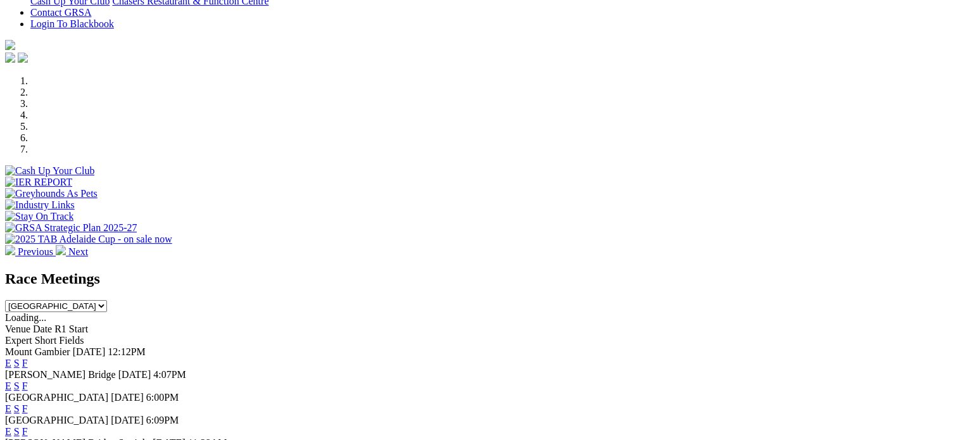
scroll to position [330, 0]
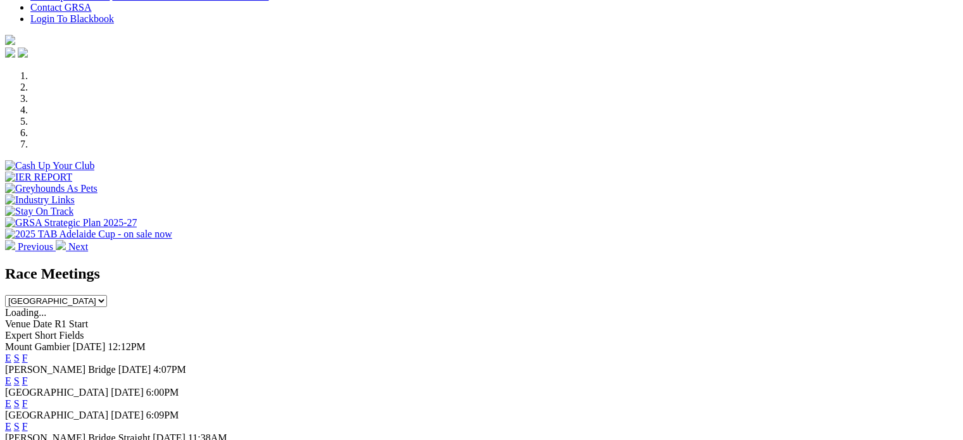
click at [28, 398] on link "F" at bounding box center [25, 403] width 6 height 11
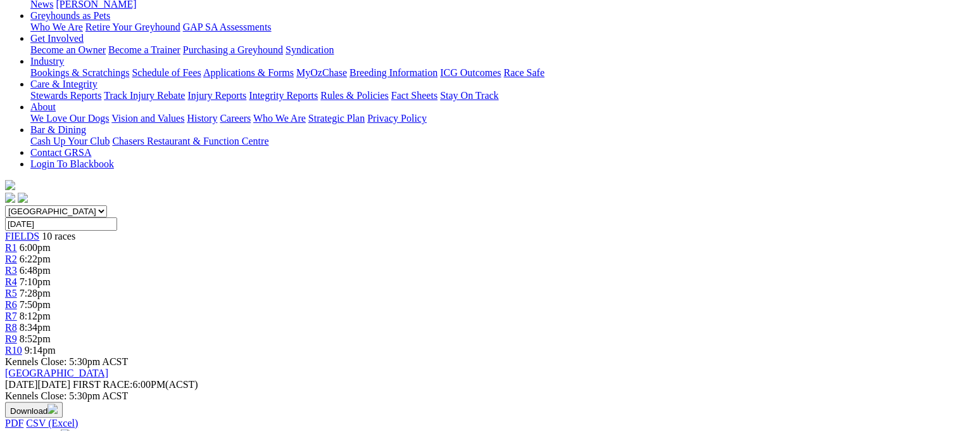
scroll to position [211, 0]
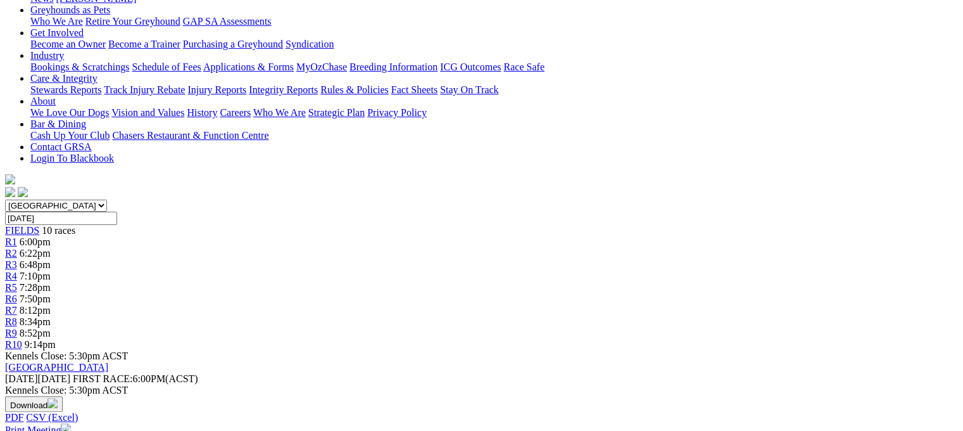
scroll to position [215, 0]
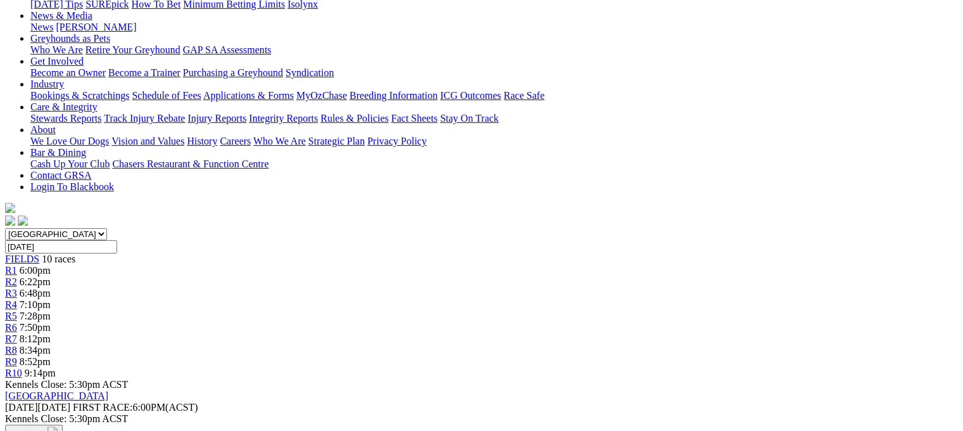
scroll to position [187, 0]
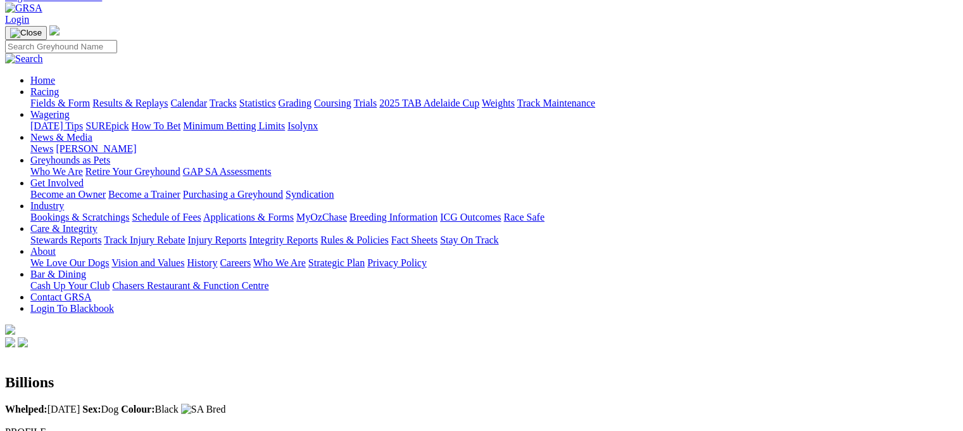
scroll to position [63, 0]
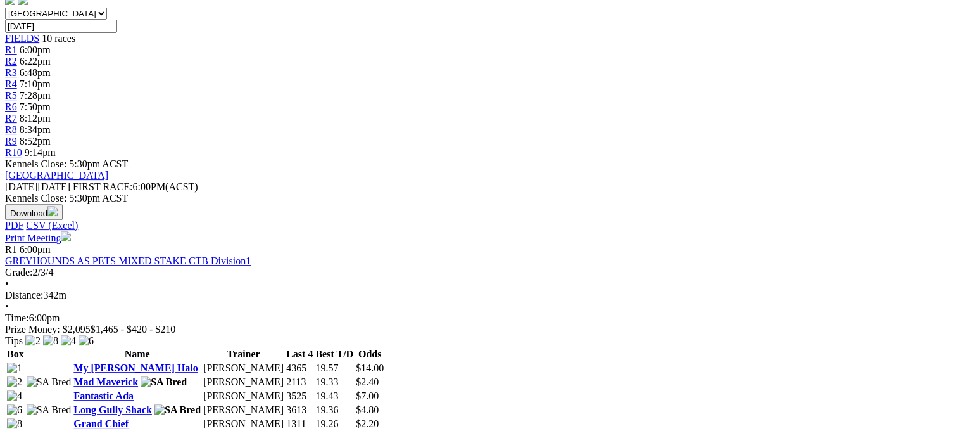
scroll to position [410, 0]
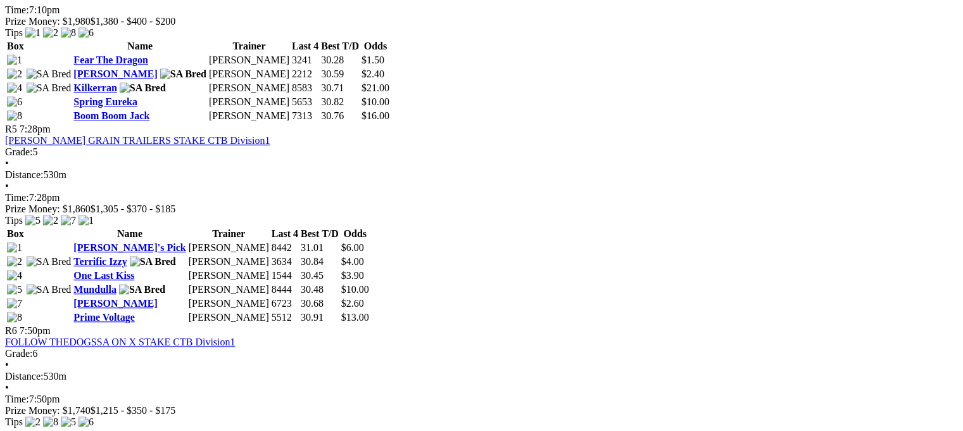
scroll to position [1300, 0]
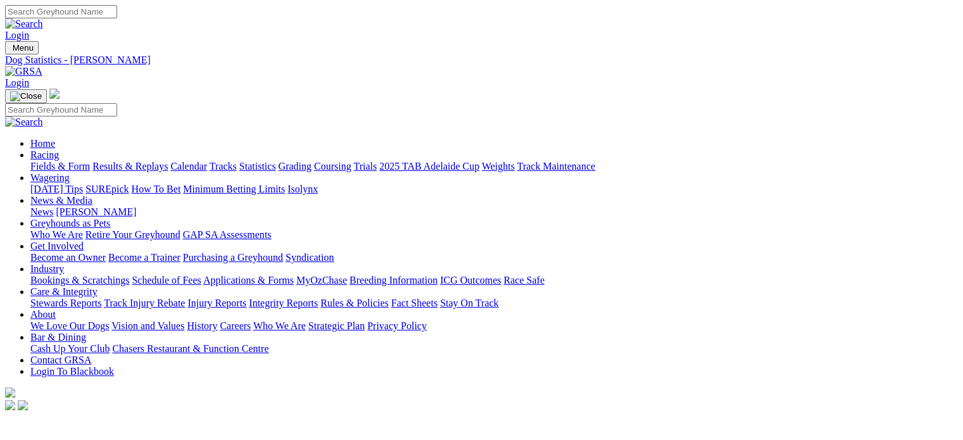
click at [318, 298] on link "Integrity Reports" at bounding box center [283, 303] width 69 height 11
click at [111, 424] on link "Integrity Reports" at bounding box center [76, 429] width 69 height 11
click at [92, 195] on link "News & Media" at bounding box center [61, 200] width 62 height 11
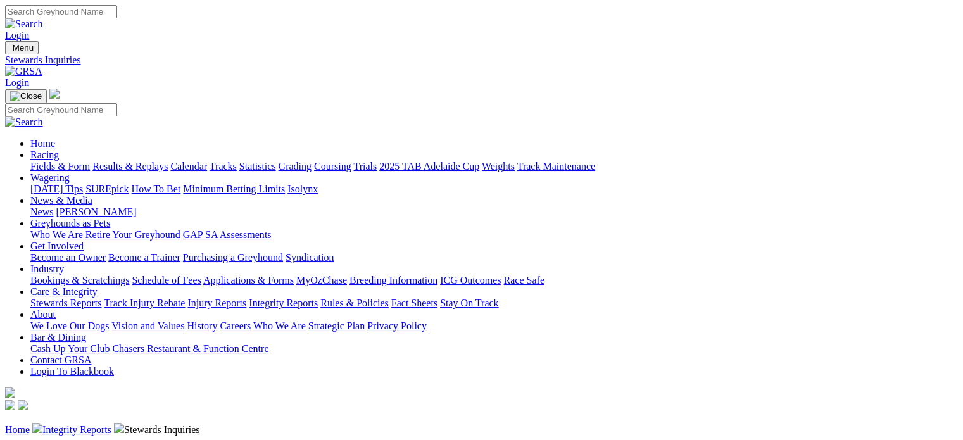
click at [53, 206] on link "News" at bounding box center [41, 211] width 23 height 11
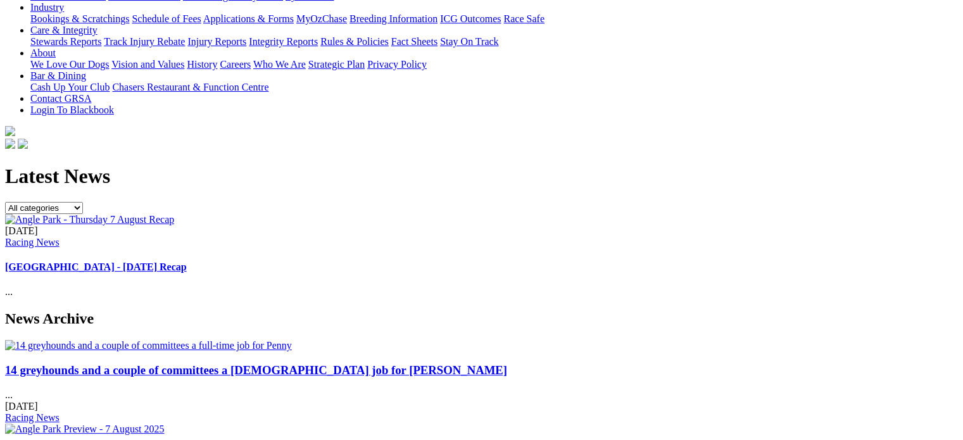
scroll to position [262, 0]
click at [124, 339] on img at bounding box center [148, 344] width 287 height 11
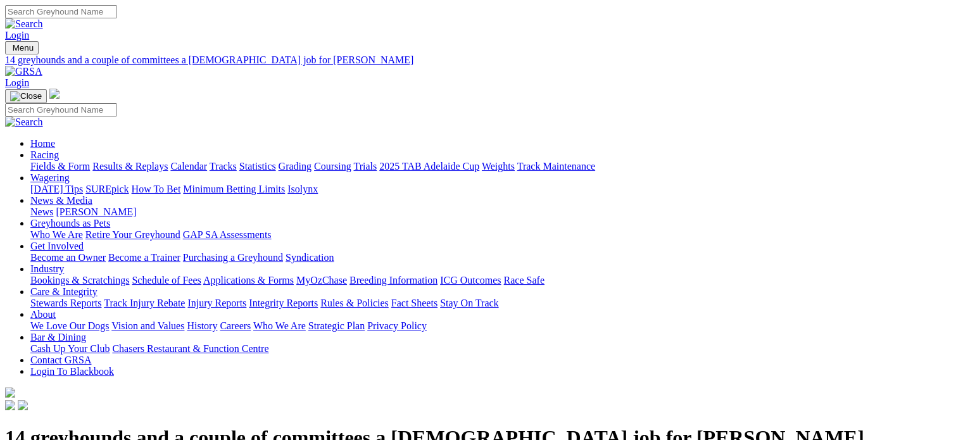
click at [56, 413] on div at bounding box center [481, 413] width 953 height 0
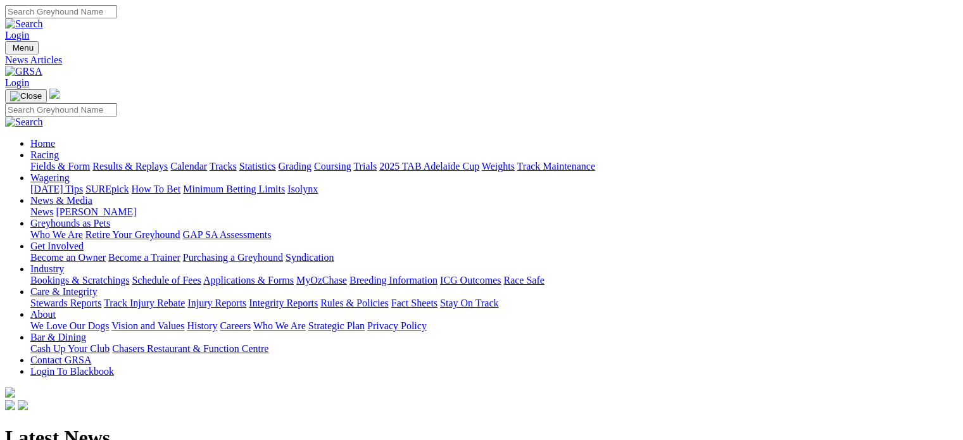
scroll to position [324, 0]
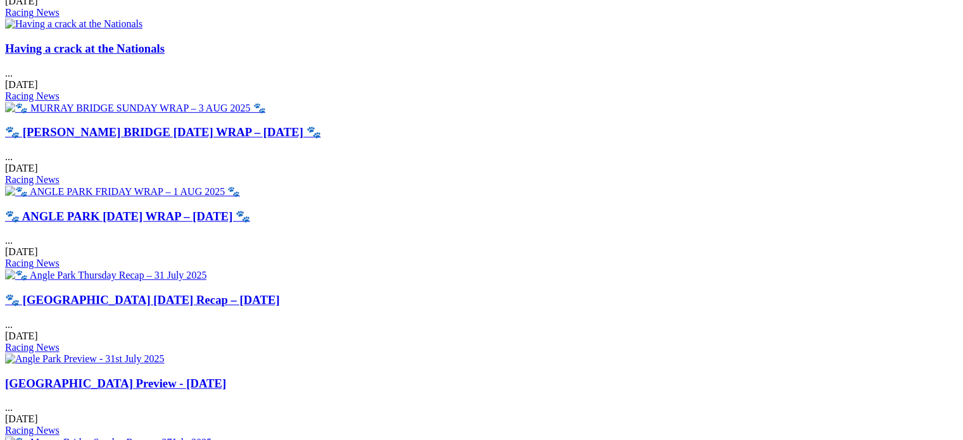
scroll to position [752, 0]
